Goal: Task Accomplishment & Management: Use online tool/utility

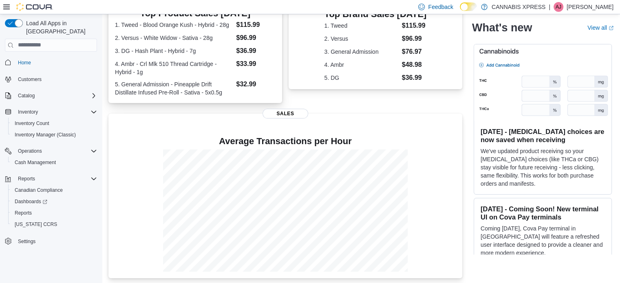
scroll to position [190, 0]
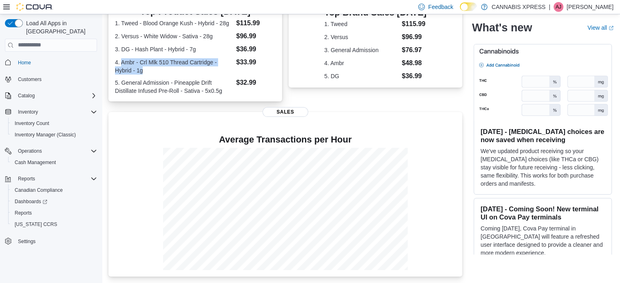
drag, startPoint x: 122, startPoint y: 60, endPoint x: 213, endPoint y: 69, distance: 91.4
click at [213, 69] on dt "4. Ambr - Crl Mlk 510 Thread Cartridge - Hybrid - 1g" at bounding box center [174, 66] width 118 height 16
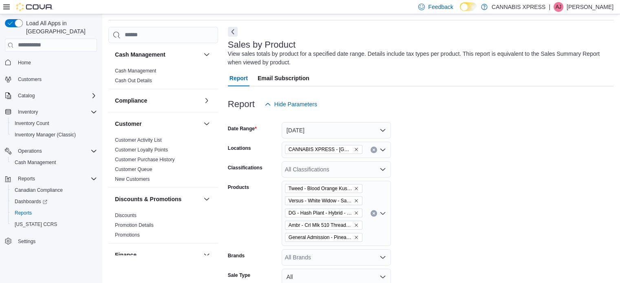
scroll to position [27, 0]
click at [20, 60] on span "Home" at bounding box center [24, 63] width 13 height 7
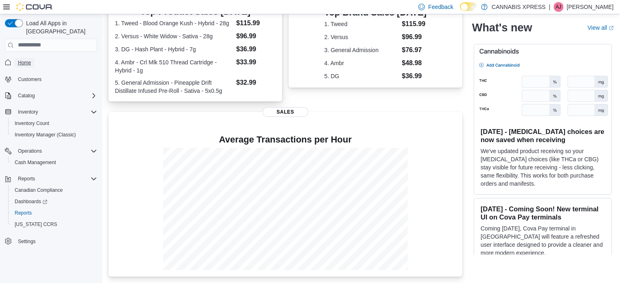
scroll to position [190, 0]
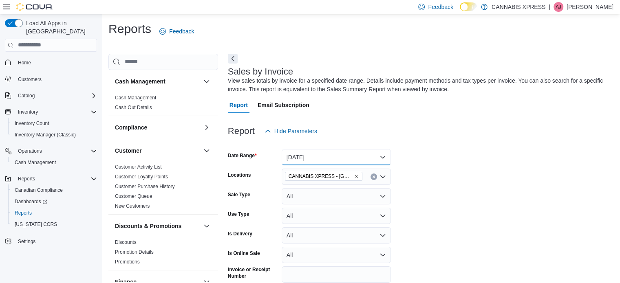
click at [351, 156] on button "[DATE]" at bounding box center [336, 157] width 109 height 16
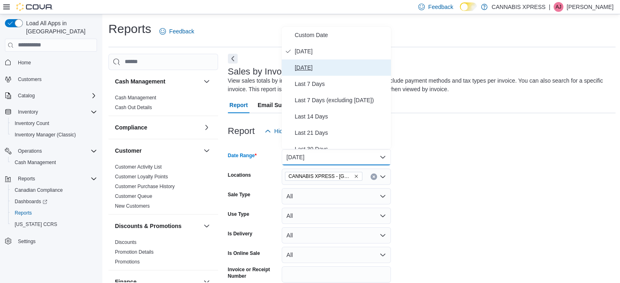
click at [303, 60] on button "[DATE]" at bounding box center [336, 68] width 109 height 16
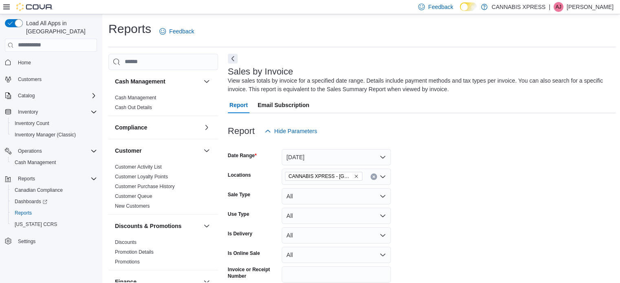
click at [497, 166] on form "Date Range [DATE] Locations CANNABIS XPRESS - [GEOGRAPHIC_DATA] (Main Street) S…" at bounding box center [422, 223] width 388 height 166
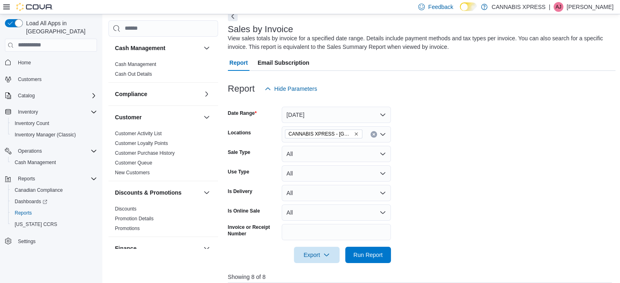
scroll to position [82, 0]
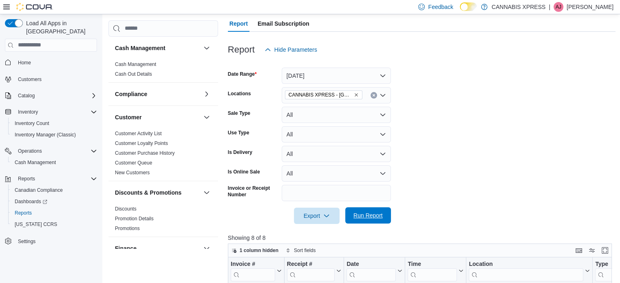
click at [366, 217] on span "Run Report" at bounding box center [368, 216] width 29 height 8
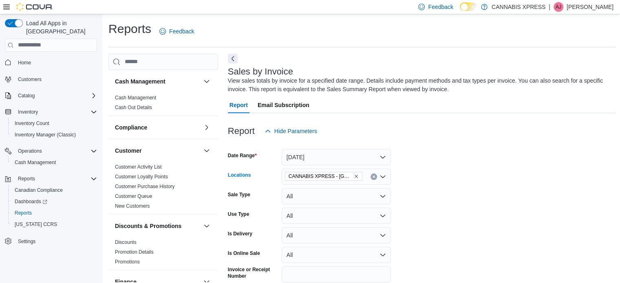
drag, startPoint x: 375, startPoint y: 172, endPoint x: 375, endPoint y: 177, distance: 5.3
click at [375, 174] on div "CANNABIS XPRESS - [GEOGRAPHIC_DATA] ([GEOGRAPHIC_DATA])" at bounding box center [336, 177] width 109 height 16
click at [376, 178] on button "Clear input" at bounding box center [374, 177] width 7 height 7
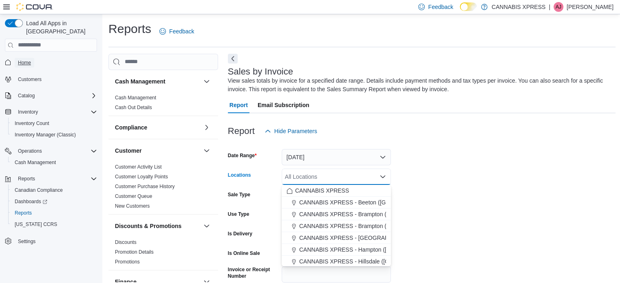
click at [27, 60] on span "Home" at bounding box center [24, 63] width 13 height 7
